Goal: Information Seeking & Learning: Learn about a topic

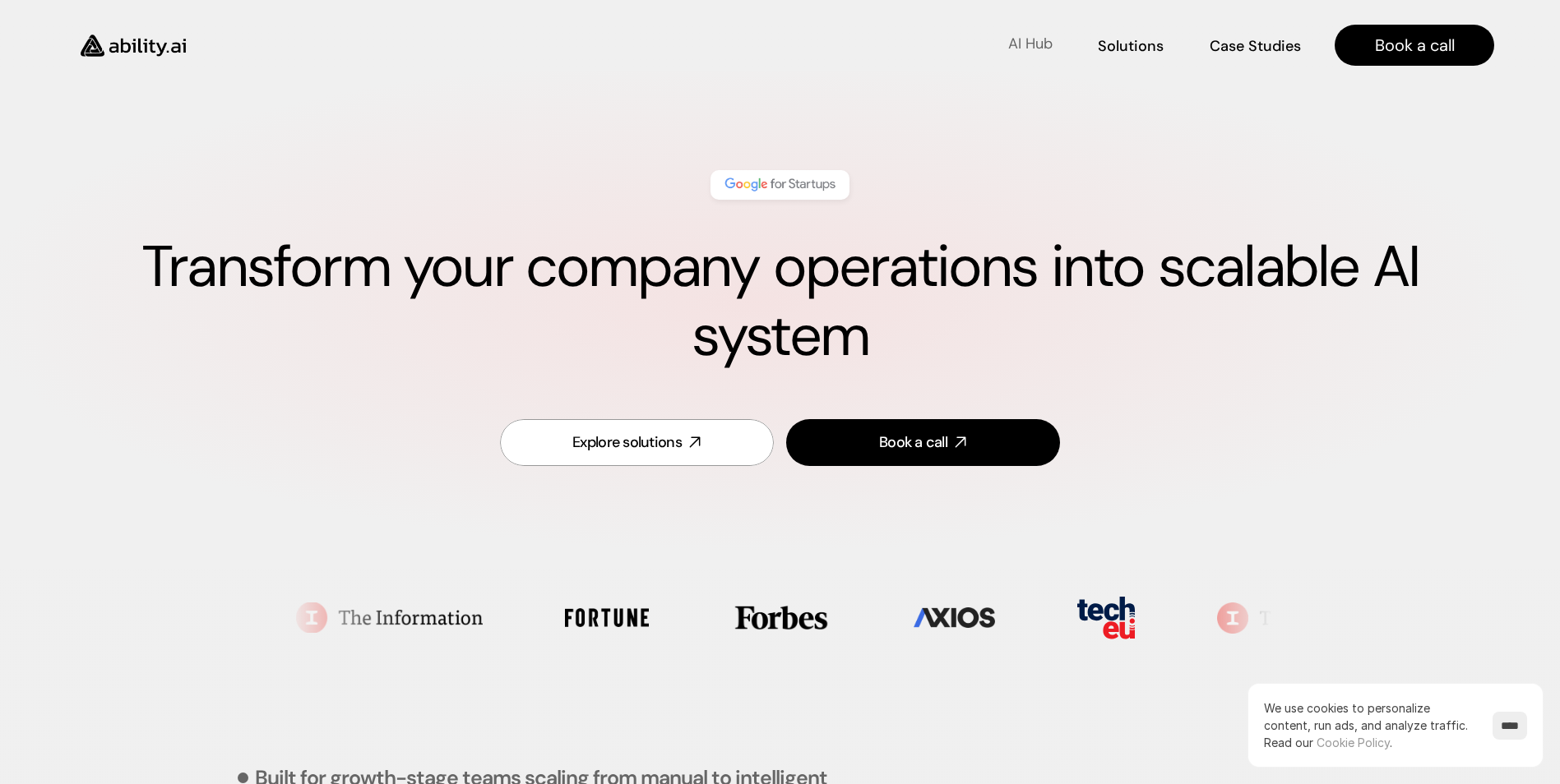
click at [1050, 43] on p "AI Hub" at bounding box center [1030, 44] width 44 height 20
click at [1035, 48] on p "AI Hub" at bounding box center [1030, 44] width 44 height 20
click at [662, 447] on div "Explore solutions" at bounding box center [627, 443] width 109 height 20
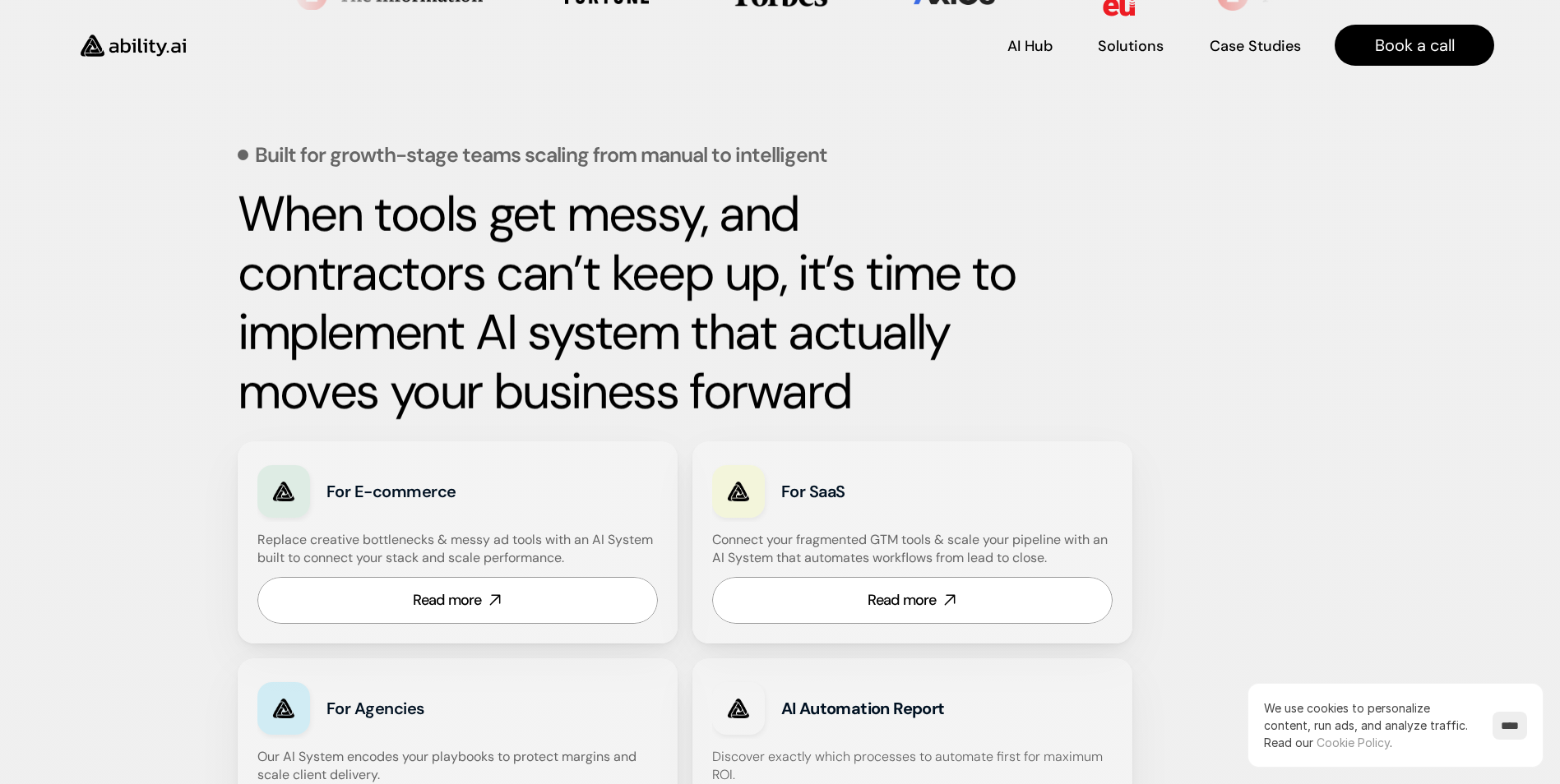
scroll to position [557, 0]
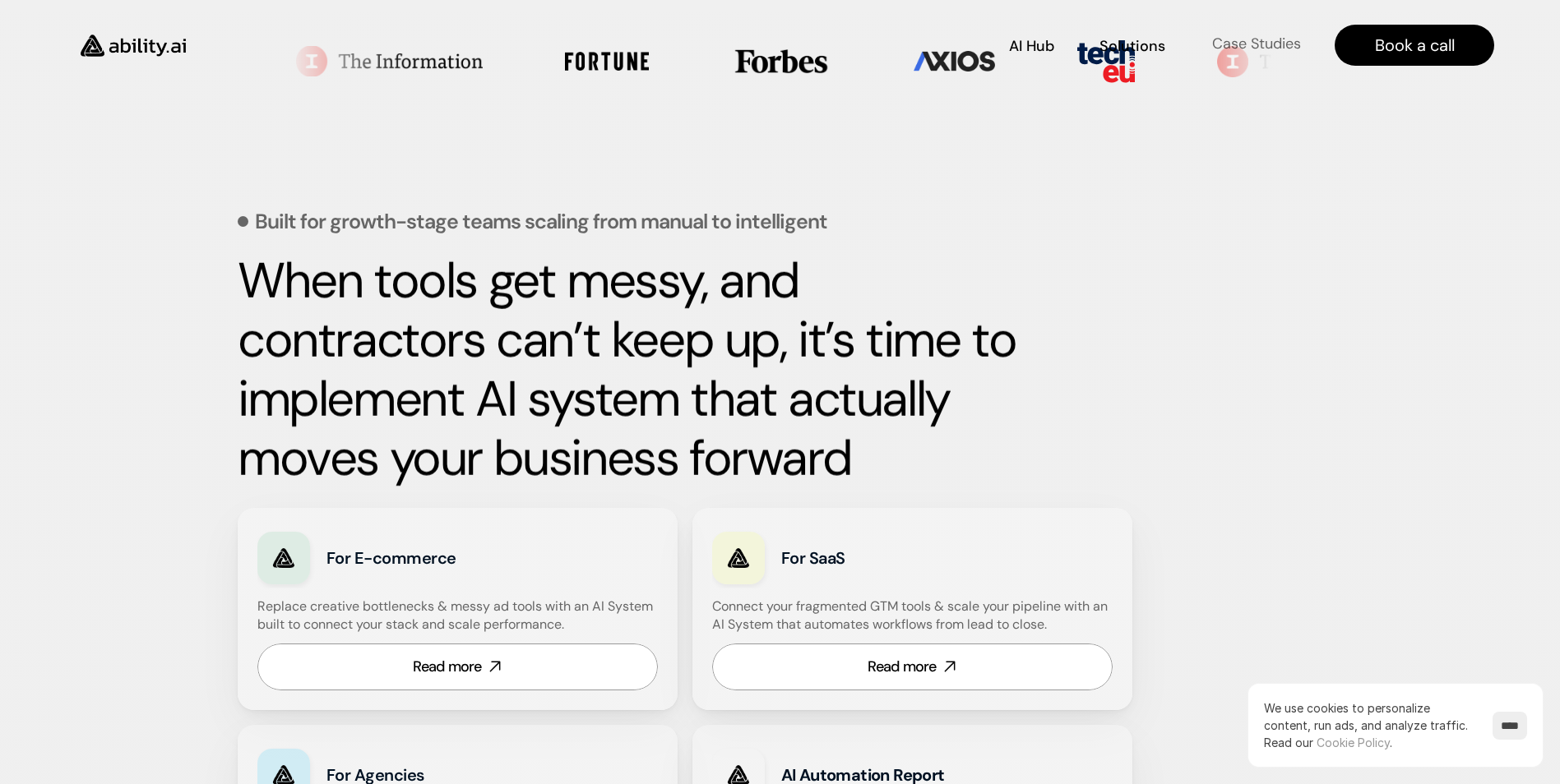
click at [1270, 49] on p "Case Studies" at bounding box center [1257, 44] width 89 height 20
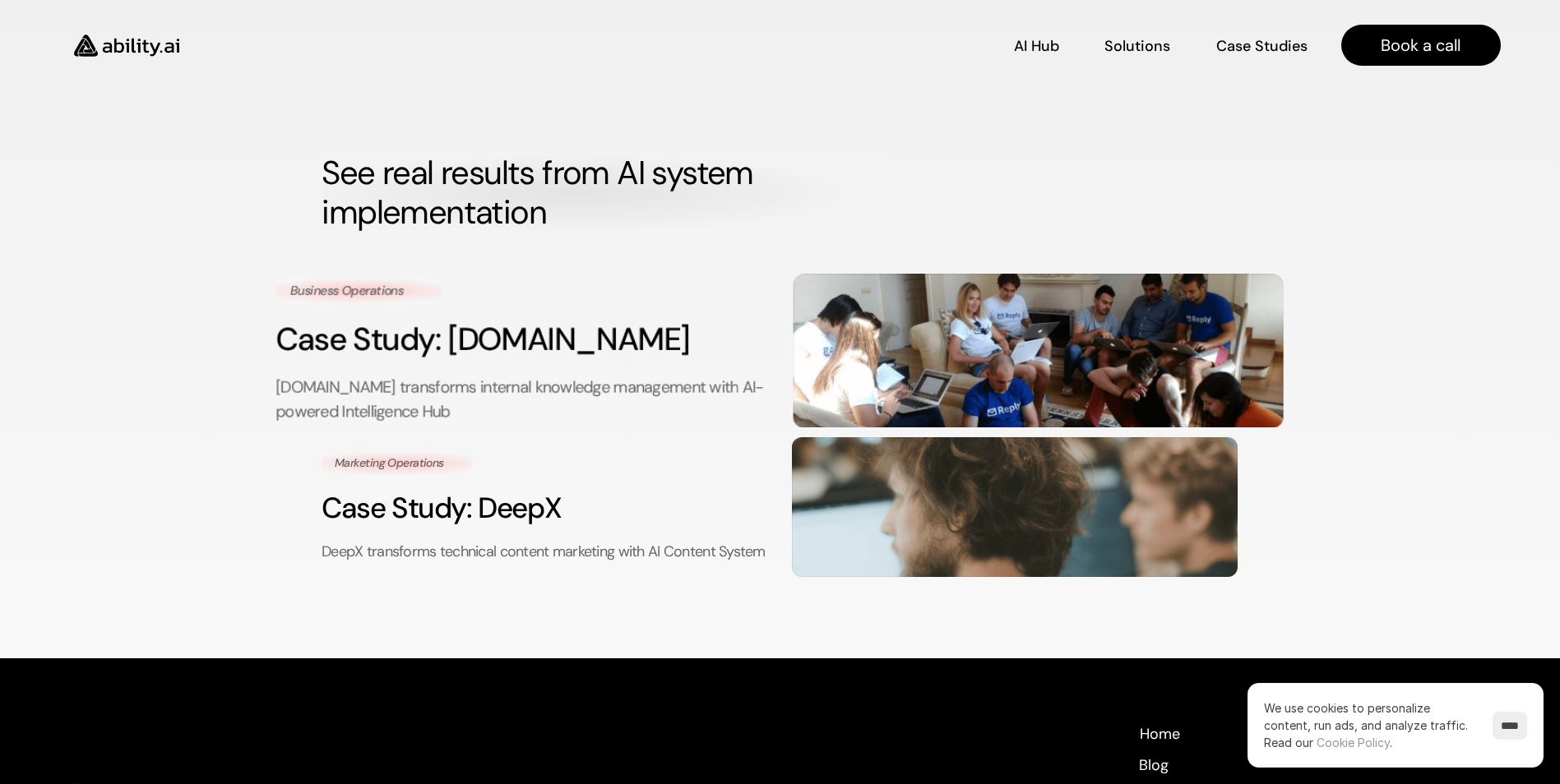
click at [469, 351] on h3 "Case Study: Reply.io" at bounding box center [522, 340] width 490 height 44
